Goal: Task Accomplishment & Management: Use online tool/utility

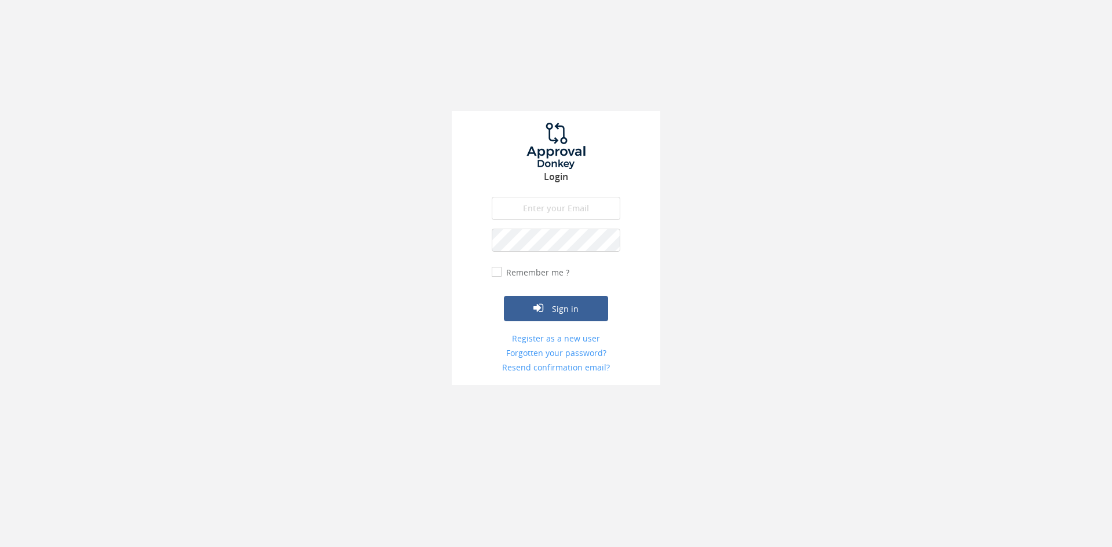
click at [547, 207] on input "email" at bounding box center [556, 208] width 129 height 23
type input "[EMAIL_ADDRESS][DOMAIN_NAME]"
click at [504, 296] on button "Sign in" at bounding box center [556, 308] width 104 height 25
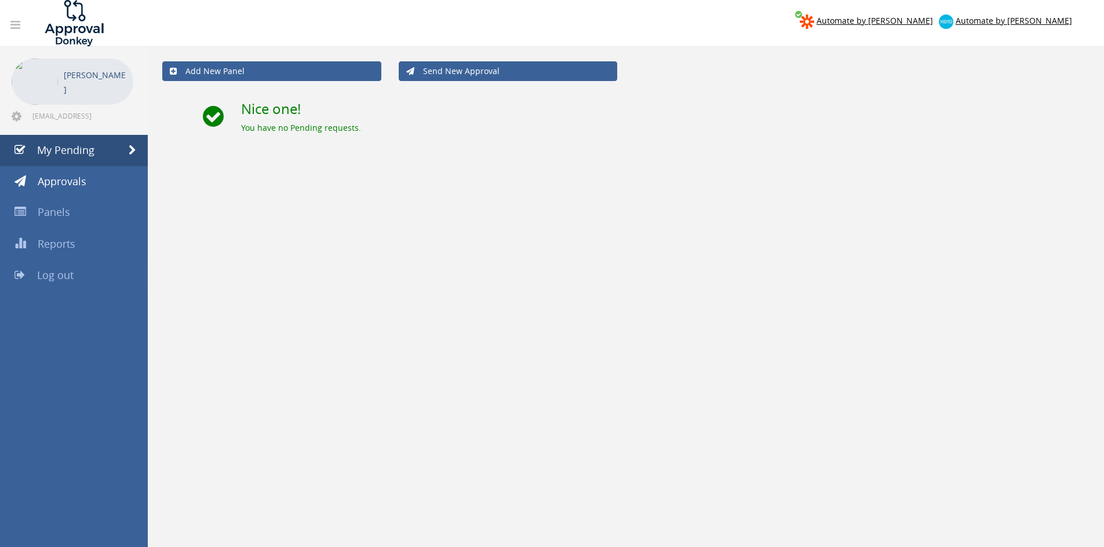
click at [65, 271] on span "Log out" at bounding box center [55, 275] width 36 height 14
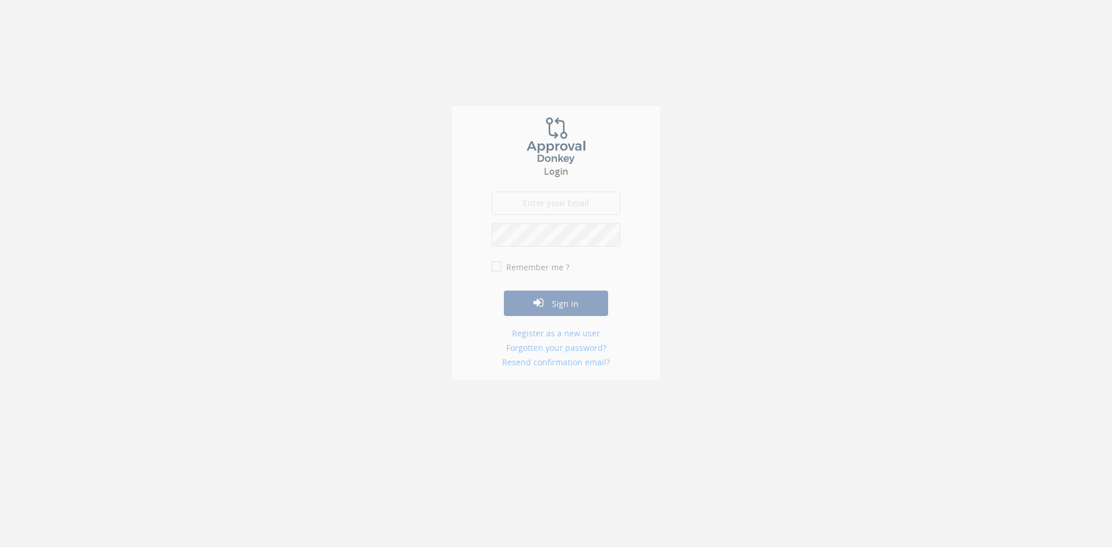
click at [546, 202] on input "email" at bounding box center [556, 208] width 129 height 23
type input "[EMAIL_ADDRESS][DOMAIN_NAME]"
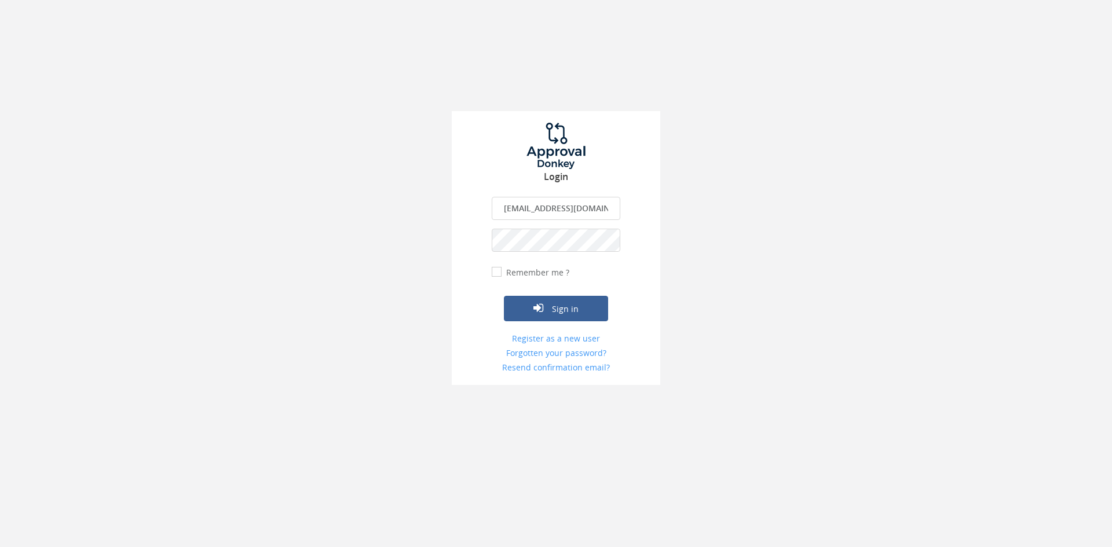
click at [504, 296] on button "Sign in" at bounding box center [556, 308] width 104 height 25
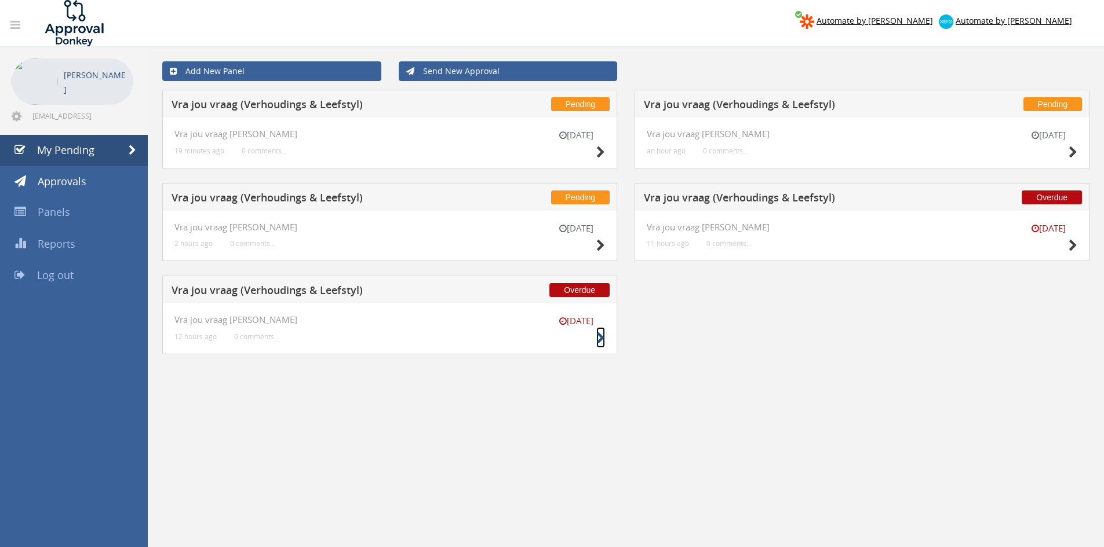
click at [601, 328] on link at bounding box center [600, 337] width 9 height 21
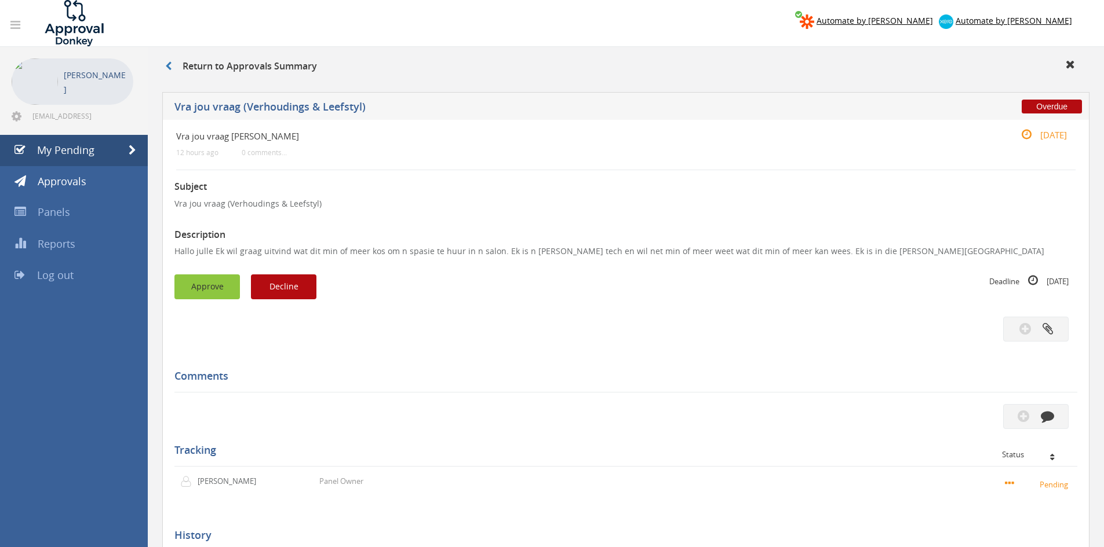
click at [217, 289] on button "Approve" at bounding box center [206, 287] width 65 height 25
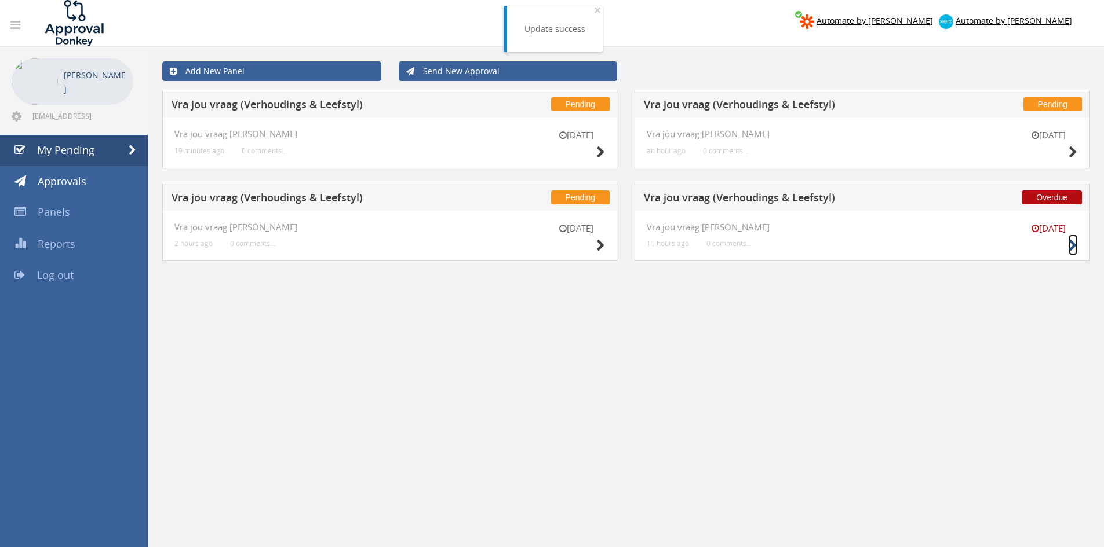
click at [926, 241] on icon at bounding box center [1072, 246] width 9 height 12
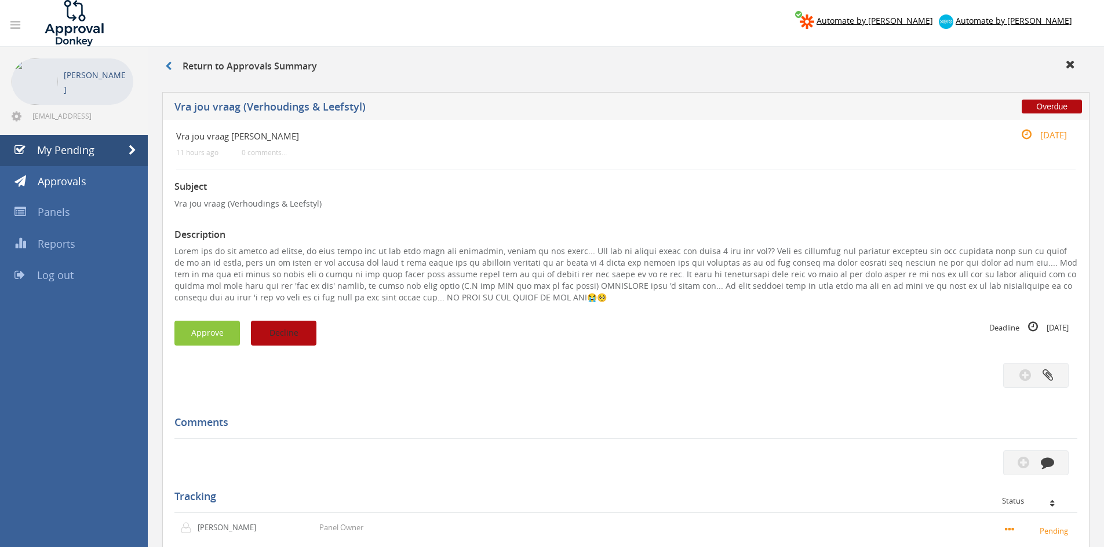
click at [305, 335] on button "Decline" at bounding box center [283, 333] width 65 height 25
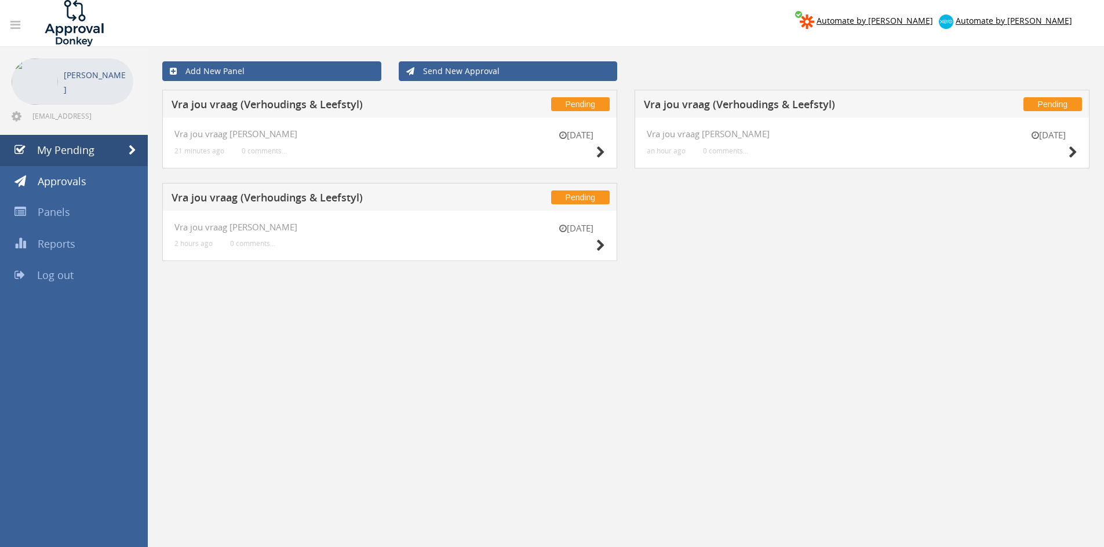
click at [595, 245] on div "[DATE]" at bounding box center [576, 238] width 58 height 33
click at [600, 247] on icon at bounding box center [600, 246] width 9 height 12
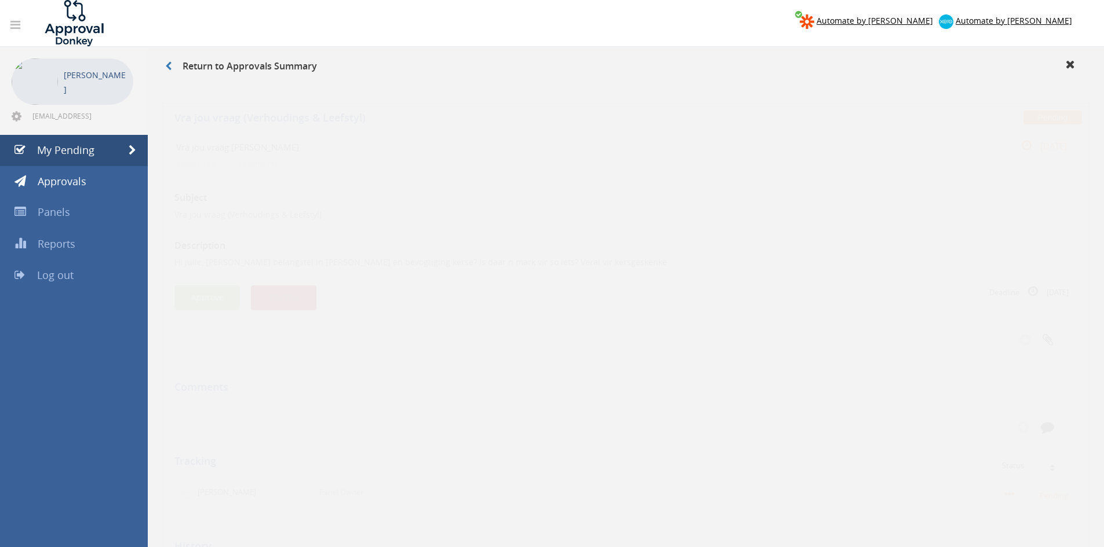
click at [310, 289] on button "Decline" at bounding box center [283, 287] width 65 height 25
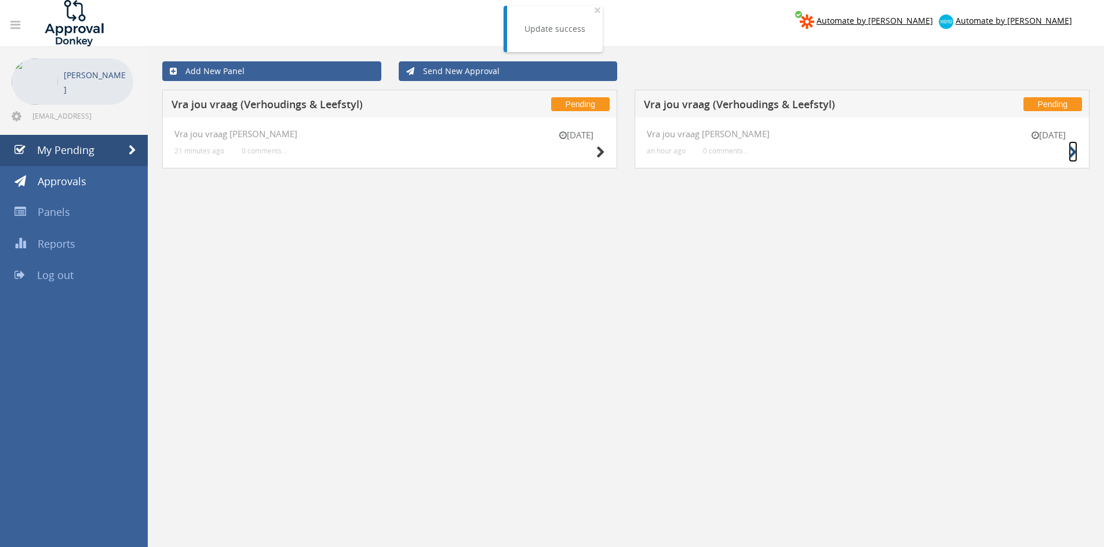
click at [926, 152] on icon at bounding box center [1072, 153] width 9 height 12
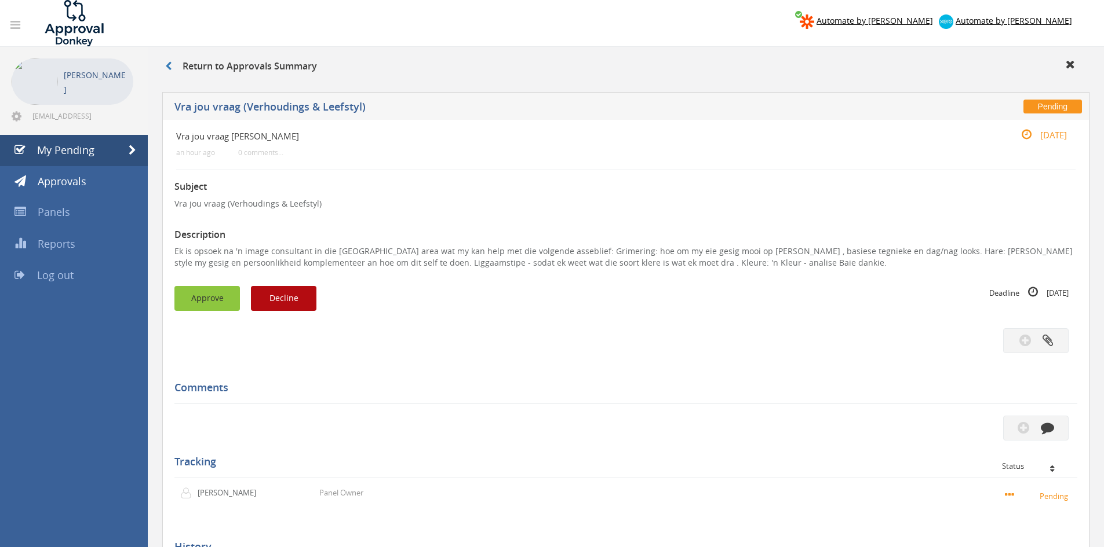
click at [219, 307] on button "Approve" at bounding box center [206, 298] width 65 height 25
